Goal: Find specific page/section

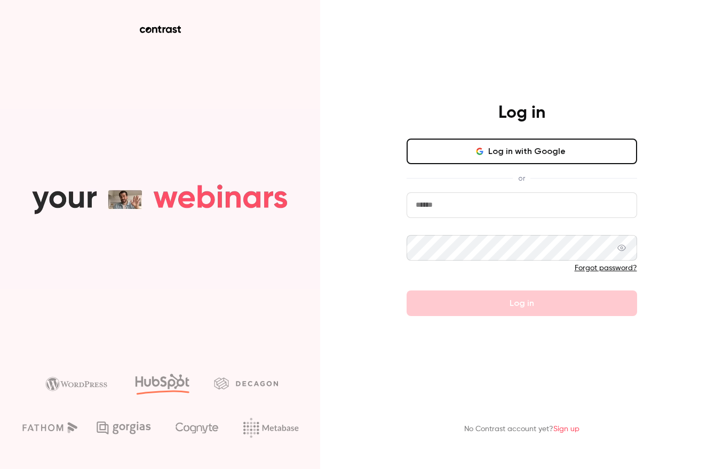
click at [483, 154] on icon "button" at bounding box center [480, 151] width 3 height 3
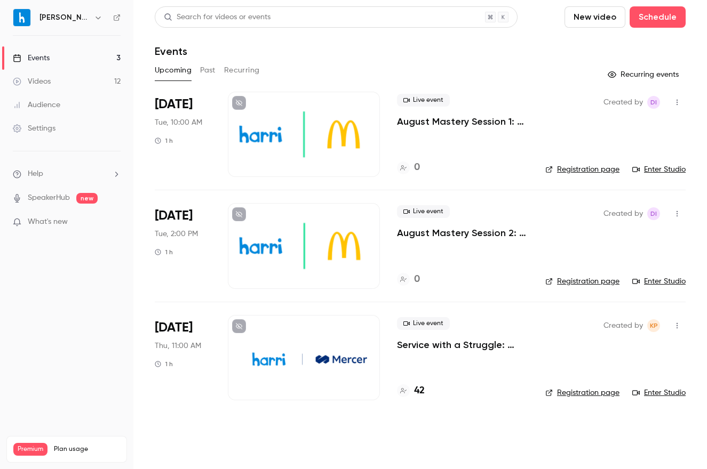
click at [200, 67] on button "Past" at bounding box center [207, 70] width 15 height 17
